Goal: Task Accomplishment & Management: Manage account settings

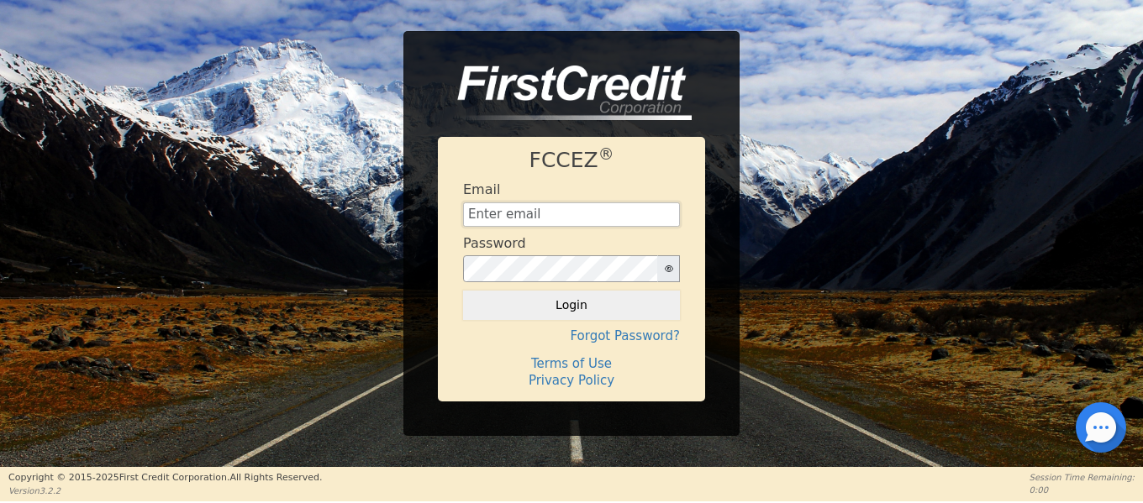
type input "[EMAIL_ADDRESS][DOMAIN_NAME]"
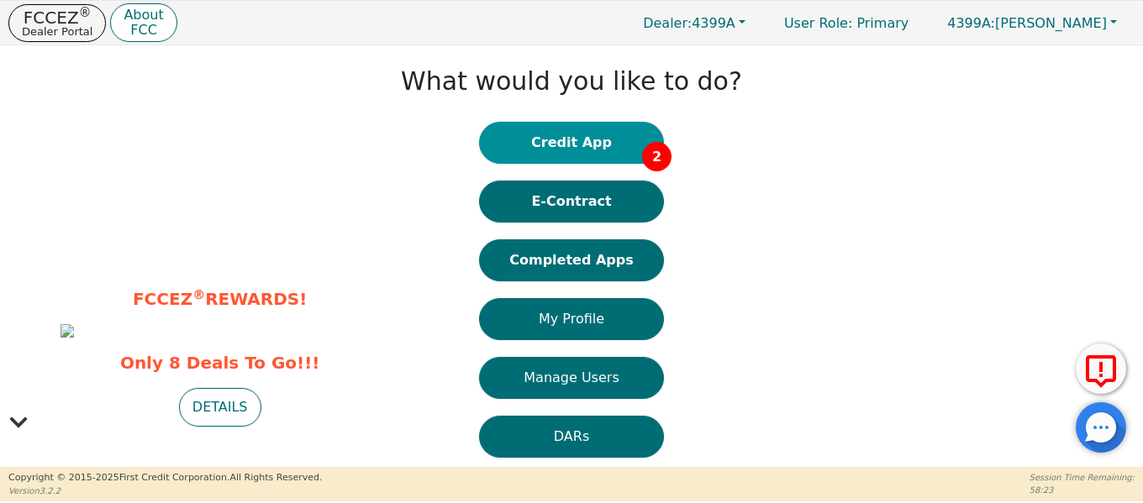
click at [612, 151] on button "Credit App 2" at bounding box center [571, 143] width 185 height 42
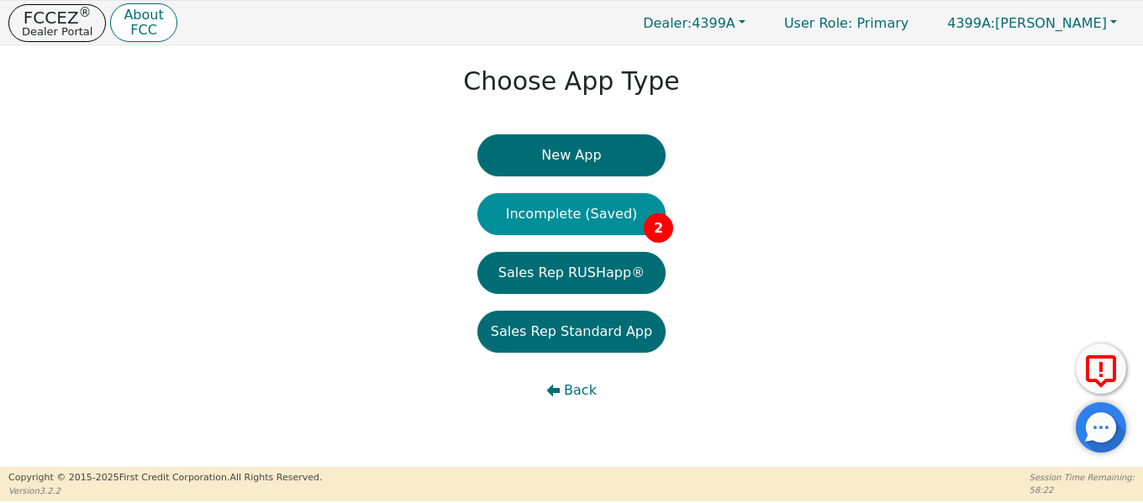
click at [611, 215] on button "Incomplete (Saved) 2" at bounding box center [571, 214] width 188 height 42
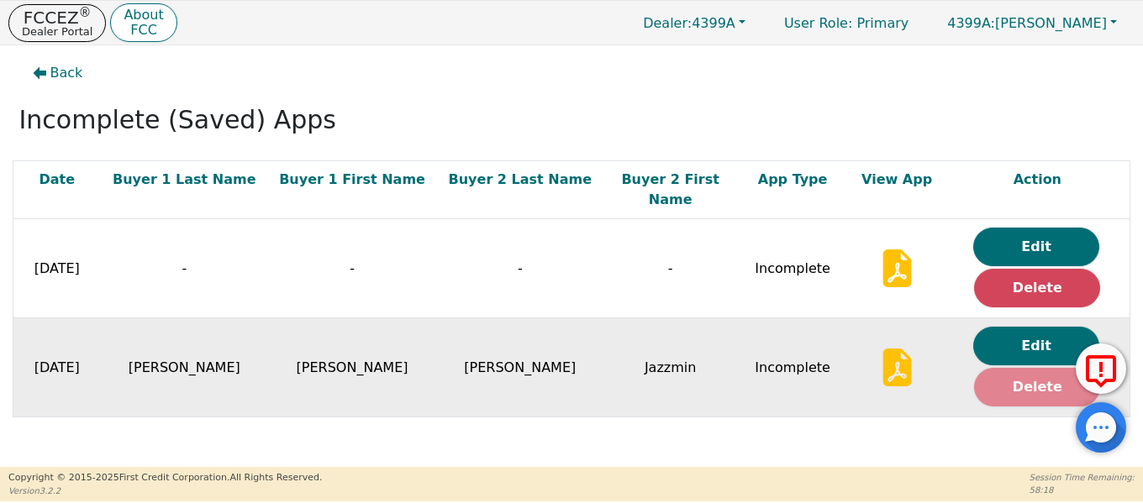
click at [1038, 373] on button "Delete" at bounding box center [1037, 387] width 126 height 39
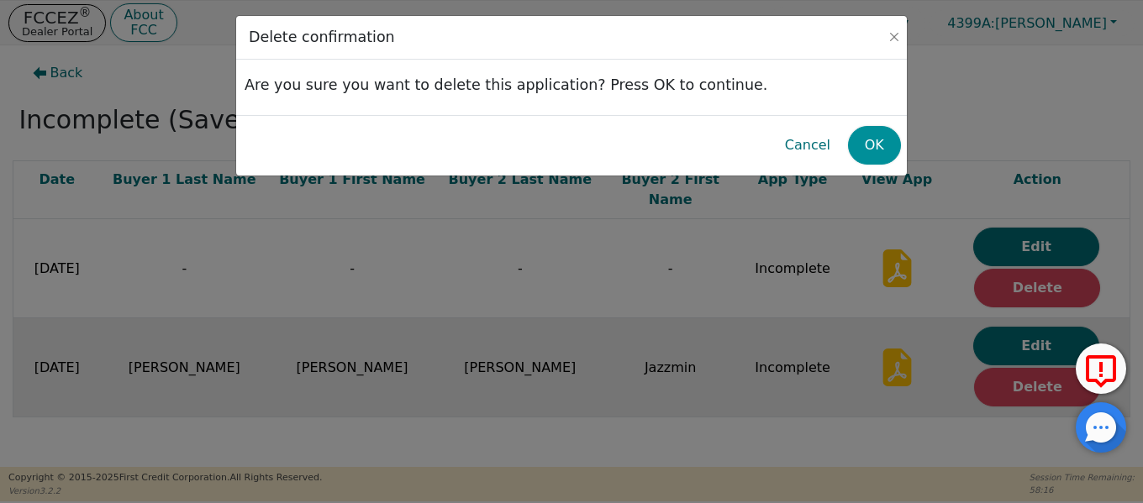
click at [881, 148] on button "OK" at bounding box center [874, 145] width 53 height 39
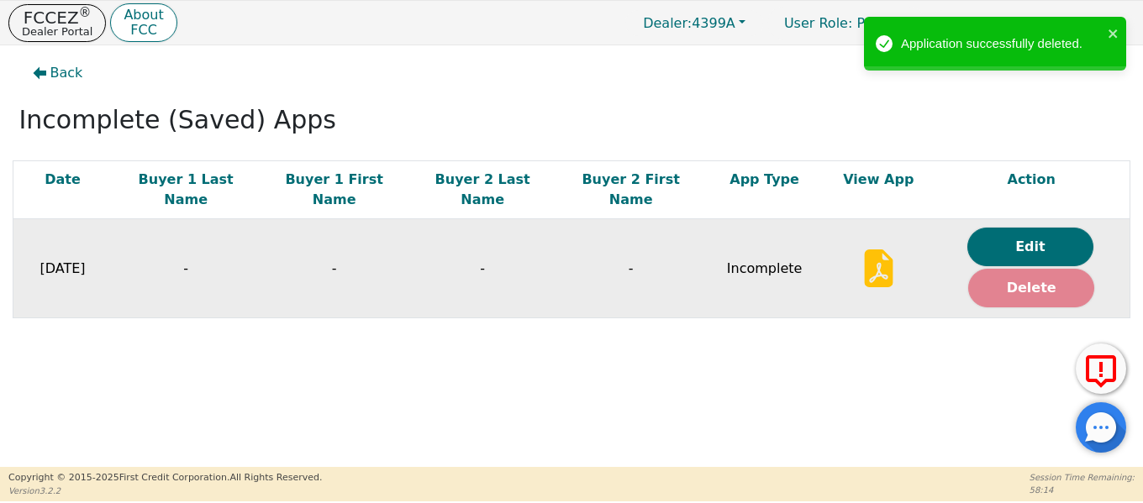
click at [1045, 280] on button "Delete" at bounding box center [1031, 288] width 126 height 39
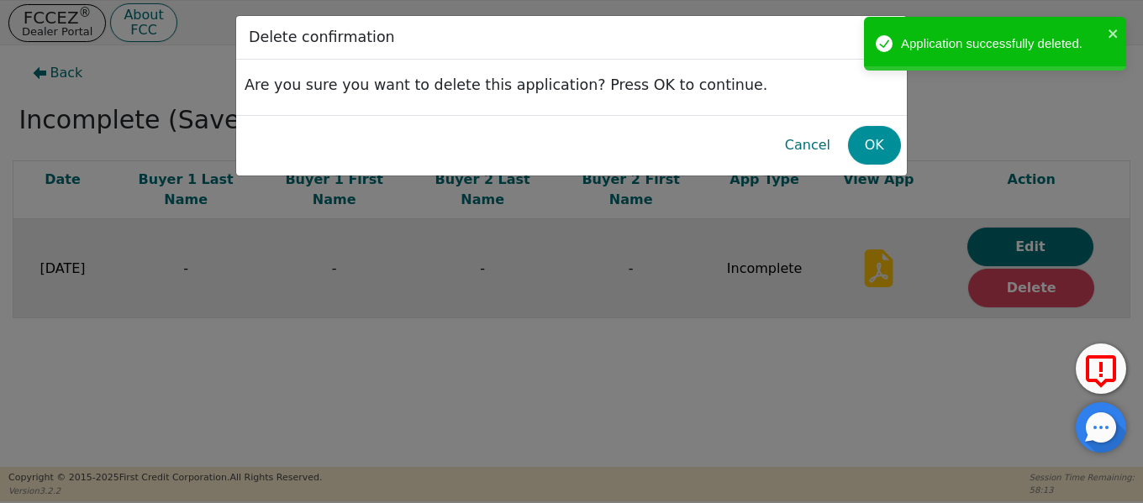
click at [887, 154] on button "OK" at bounding box center [874, 145] width 53 height 39
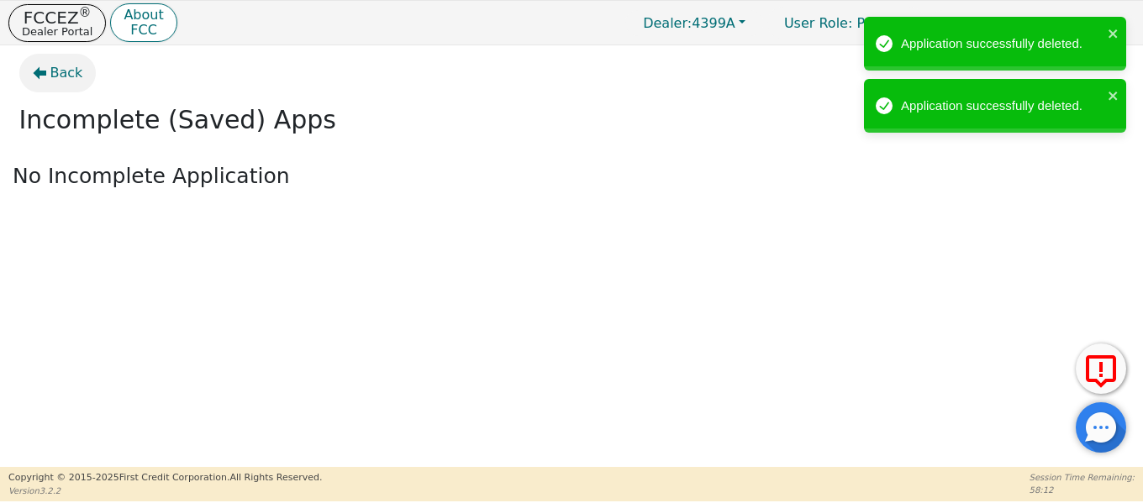
click at [57, 74] on span "Back" at bounding box center [66, 73] width 33 height 20
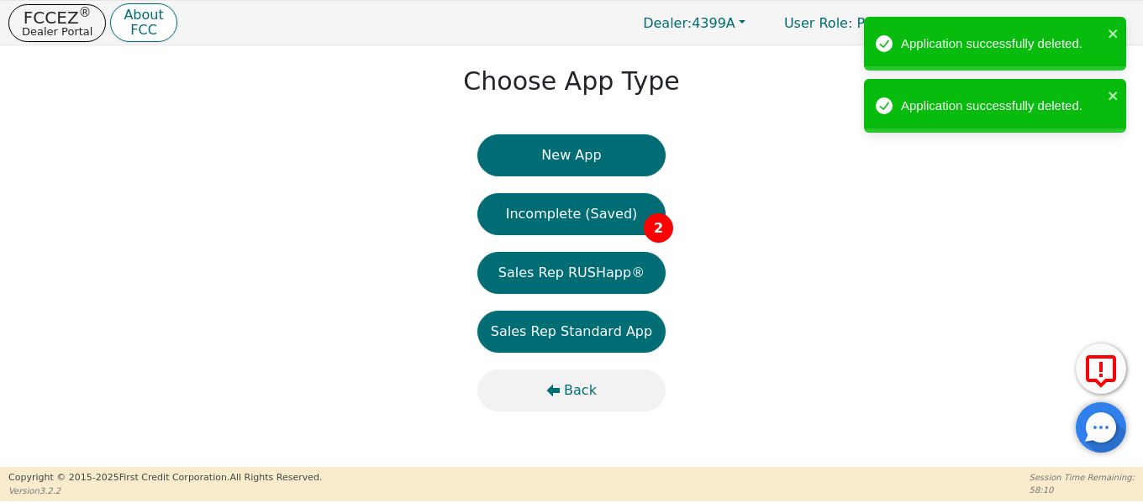
click at [569, 397] on span "Back" at bounding box center [580, 391] width 33 height 20
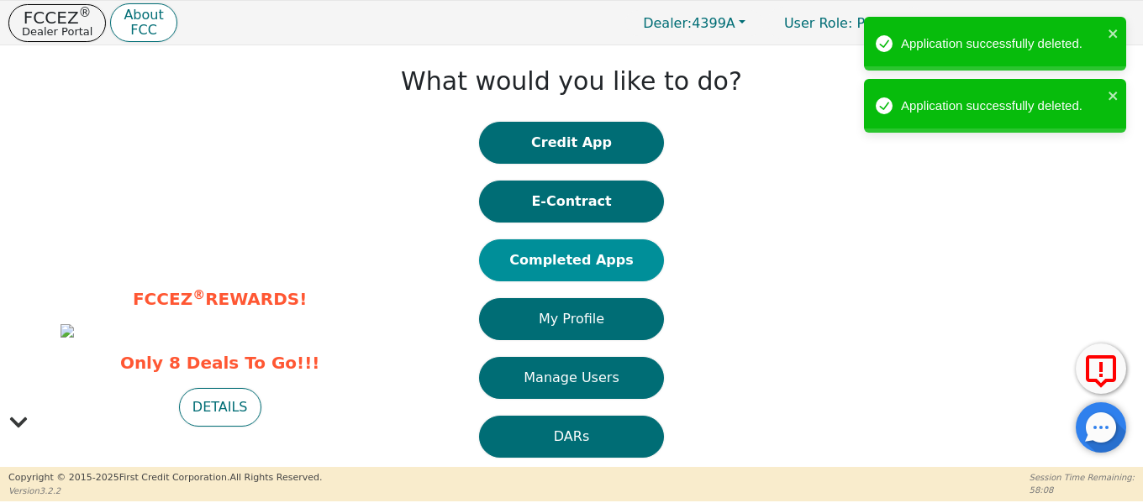
click at [572, 265] on button "Completed Apps" at bounding box center [571, 260] width 185 height 42
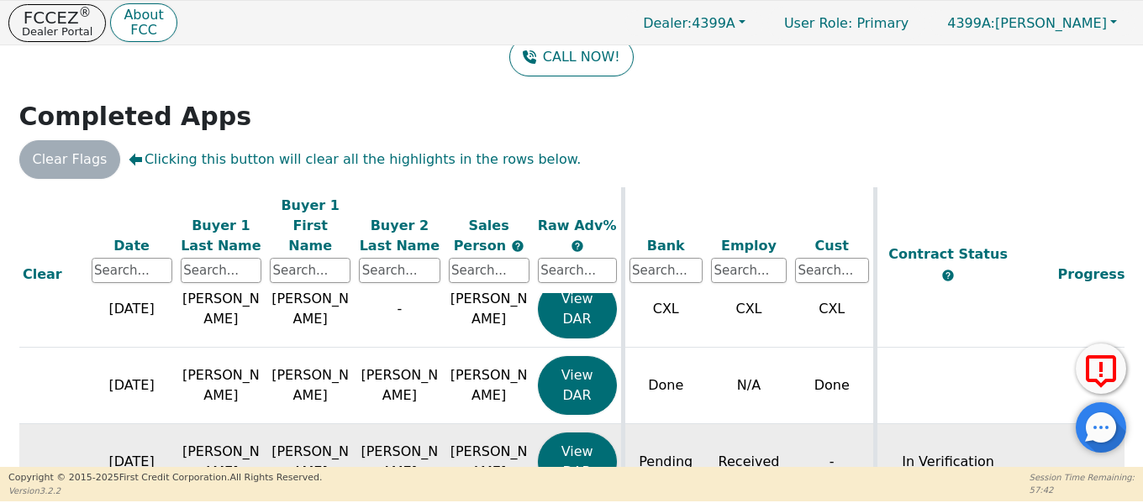
scroll to position [1238, 111]
